Goal: Task Accomplishment & Management: Manage account settings

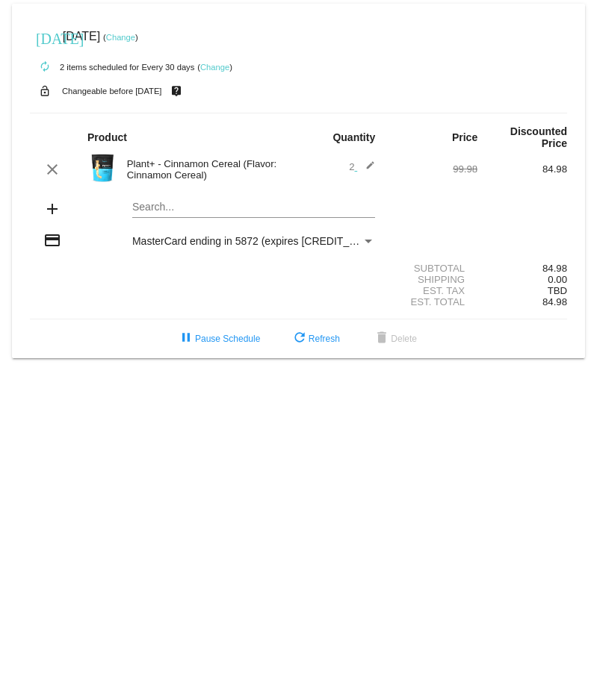
click at [217, 66] on link "Change" at bounding box center [214, 67] width 29 height 9
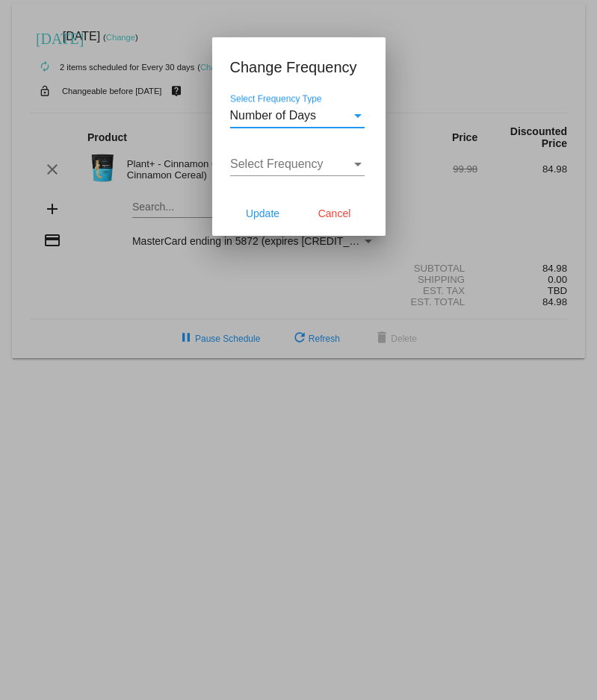
click at [319, 119] on div "Number of Days" at bounding box center [290, 115] width 121 height 13
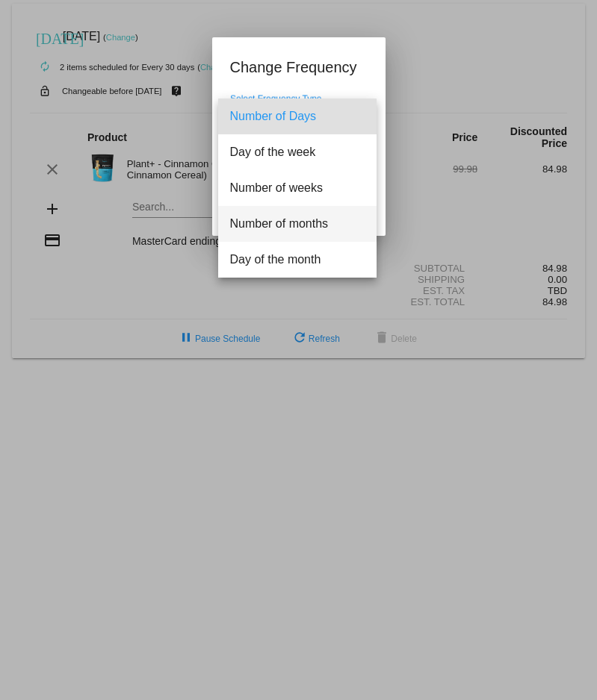
click at [323, 214] on span "Number of months" at bounding box center [297, 224] width 134 height 36
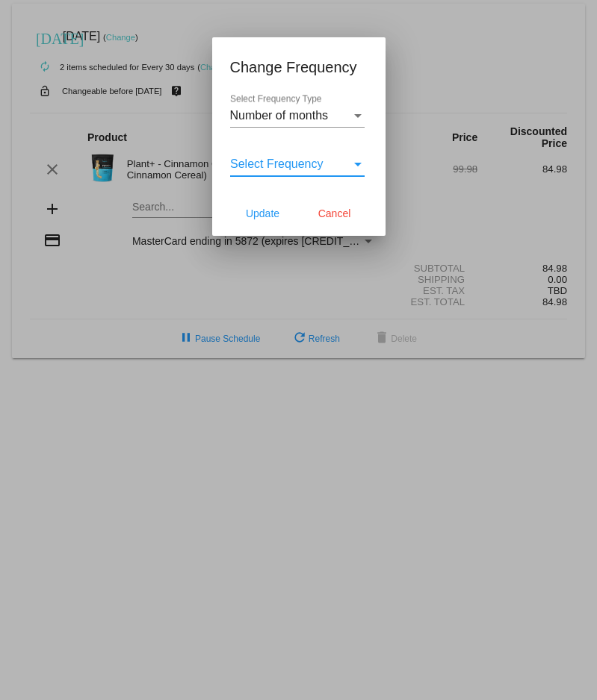
click at [302, 161] on span "Select Frequency" at bounding box center [276, 164] width 93 height 13
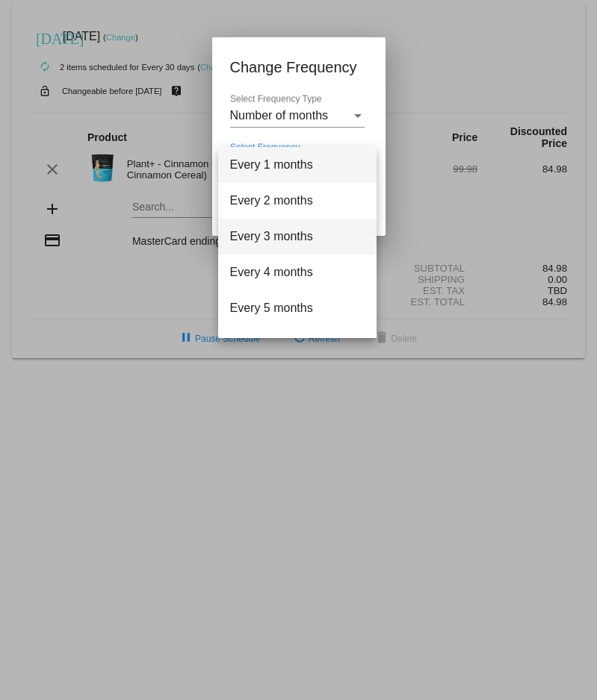
click at [300, 229] on span "Every 3 months" at bounding box center [297, 237] width 134 height 36
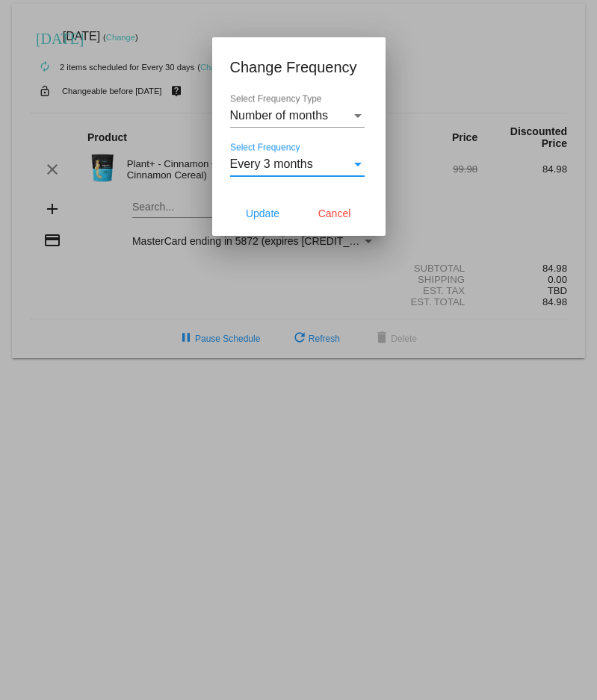
click at [278, 116] on span "Number of months" at bounding box center [279, 115] width 99 height 13
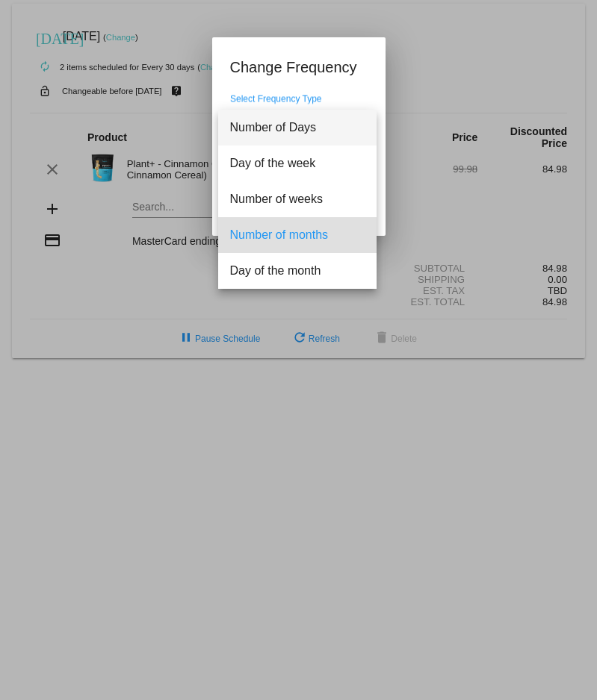
click at [279, 131] on span "Number of Days" at bounding box center [297, 128] width 134 height 36
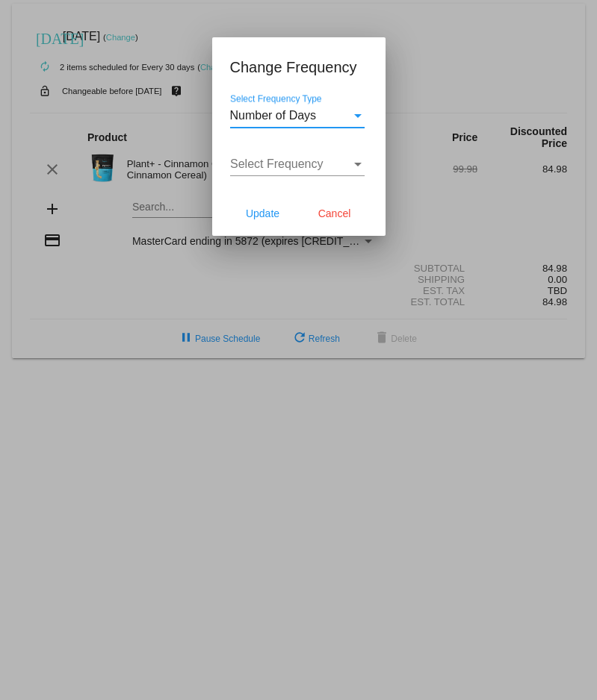
click at [301, 161] on span "Select Frequency" at bounding box center [276, 164] width 93 height 13
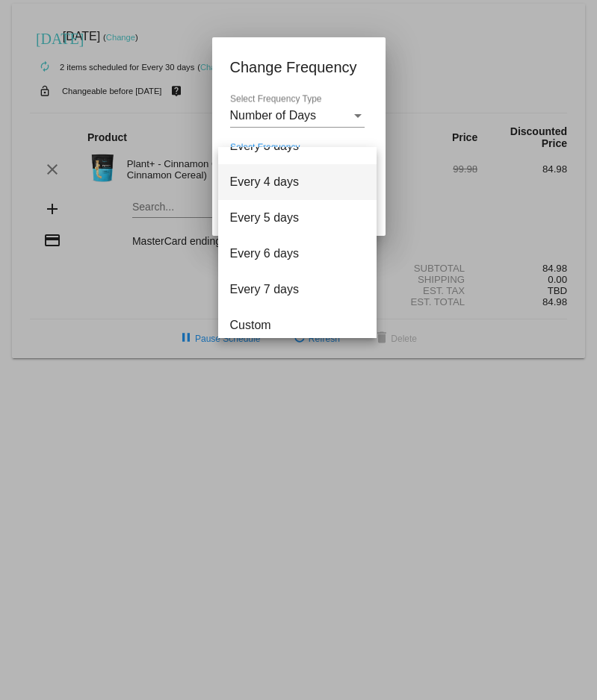
scroll to position [60, 0]
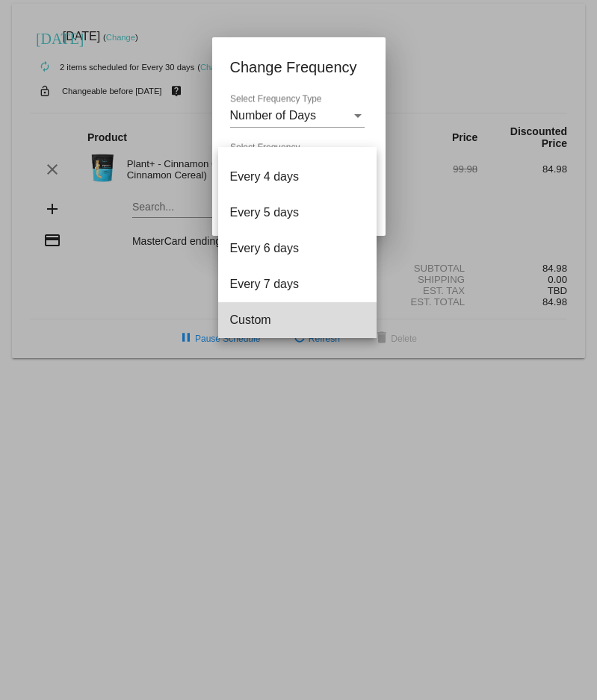
click at [284, 326] on span "Custom" at bounding box center [297, 320] width 134 height 36
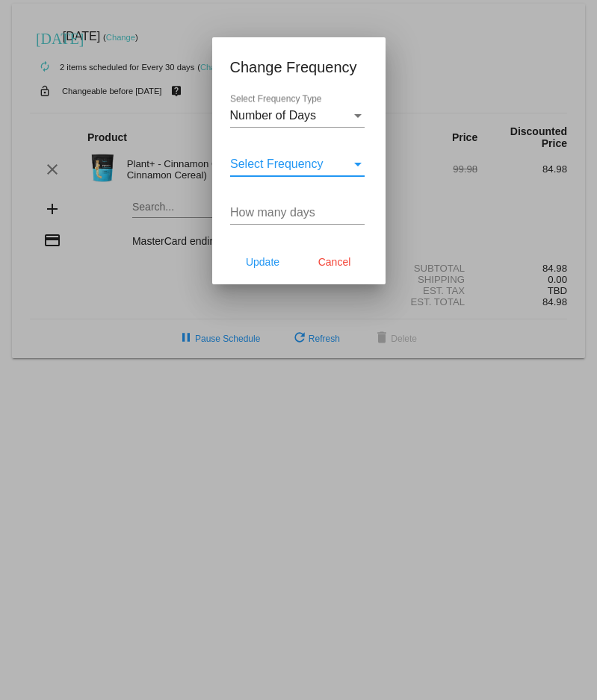
click at [287, 215] on input "How many days" at bounding box center [297, 212] width 134 height 13
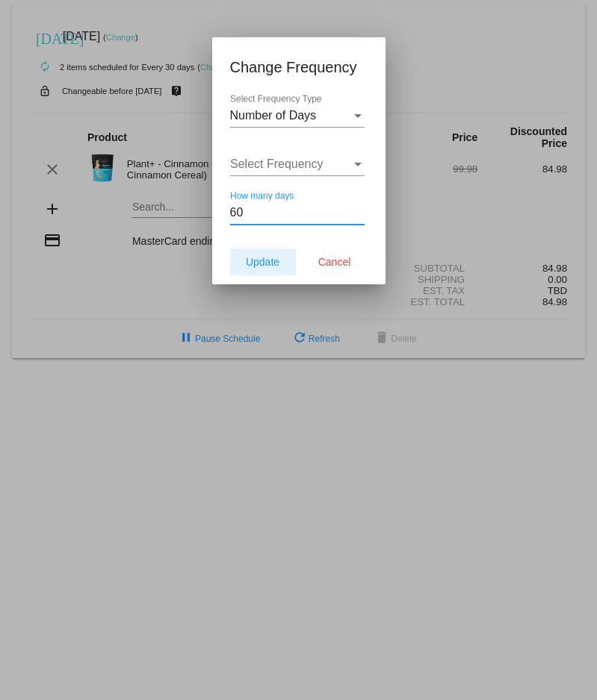
type input "60"
click at [264, 268] on span "Update" at bounding box center [263, 262] width 34 height 12
